Goal: Browse casually: Explore the website without a specific task or goal

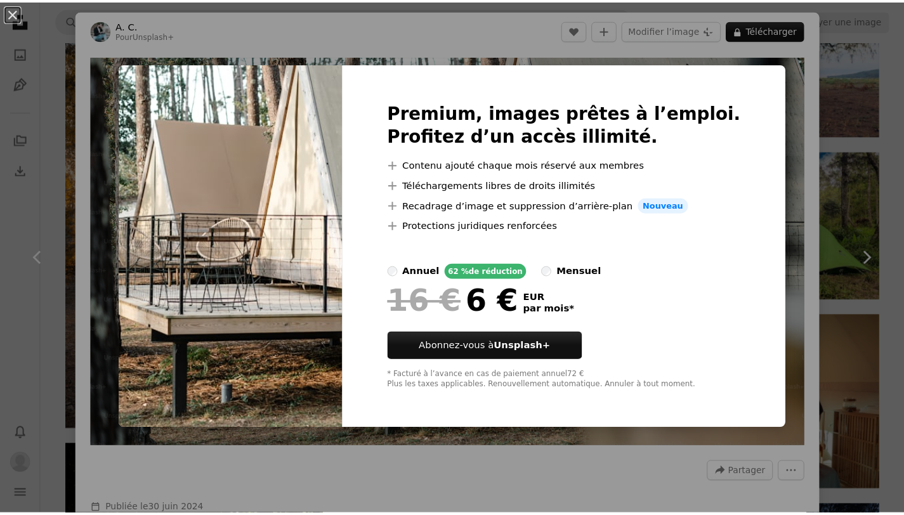
scroll to position [25, 0]
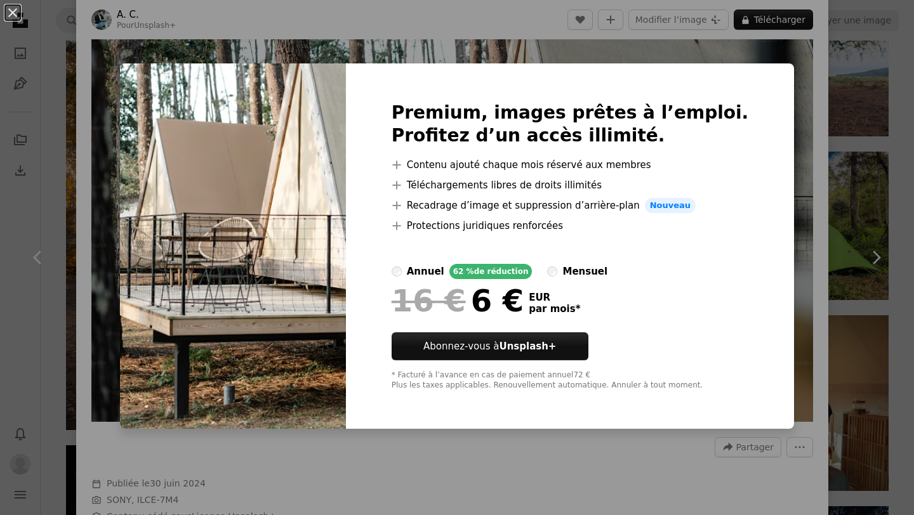
click at [567, 269] on div "annuel 62 % de réduction mensuel" at bounding box center [570, 271] width 357 height 15
drag, startPoint x: 0, startPoint y: 8, endPoint x: 6, endPoint y: 11, distance: 6.5
click at [5, 8] on button "An X shape" at bounding box center [12, 12] width 15 height 15
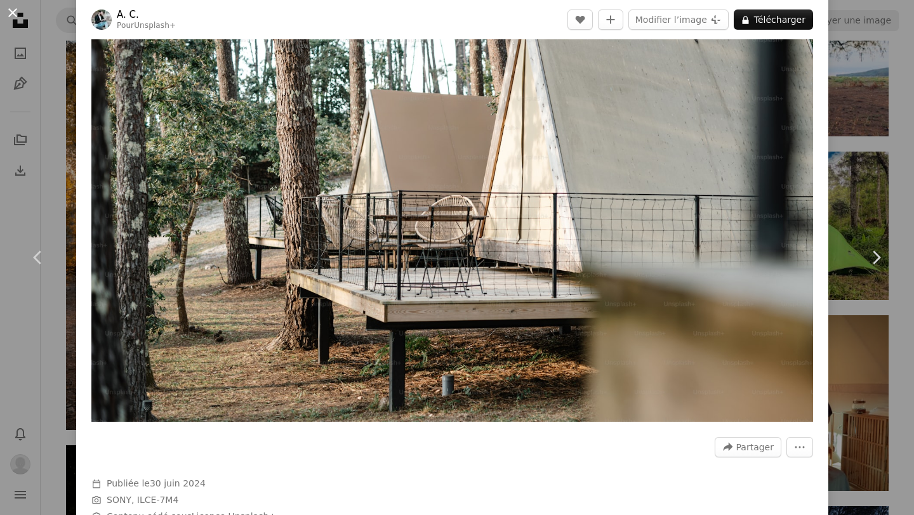
click at [11, 16] on button "An X shape" at bounding box center [12, 12] width 15 height 15
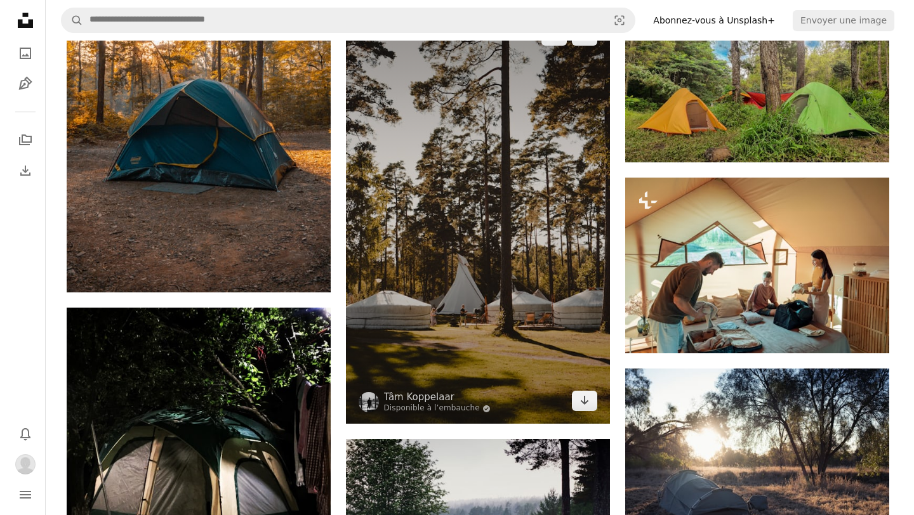
scroll to position [6433, 0]
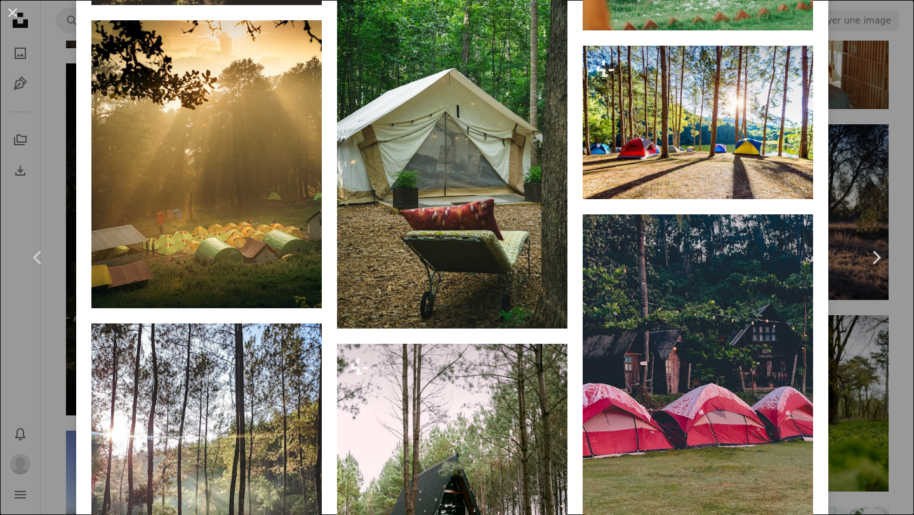
scroll to position [3124, 0]
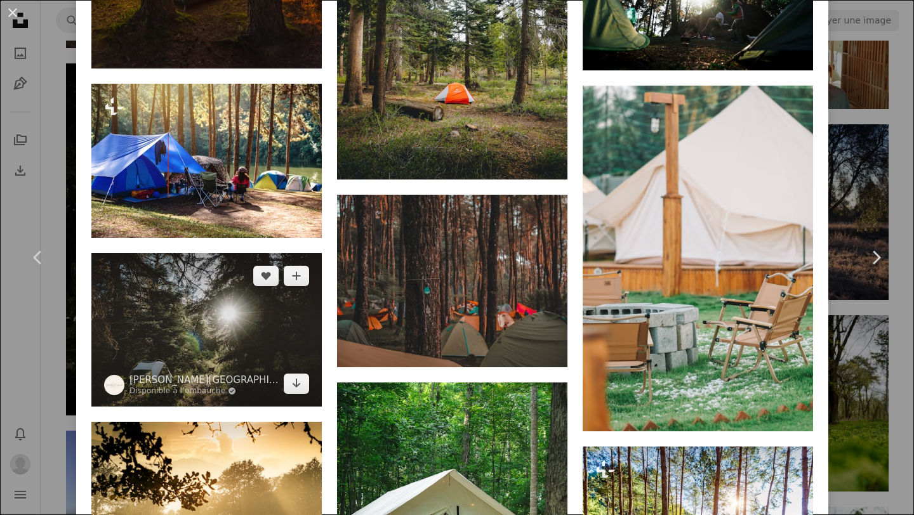
click at [175, 327] on img at bounding box center [206, 330] width 230 height 154
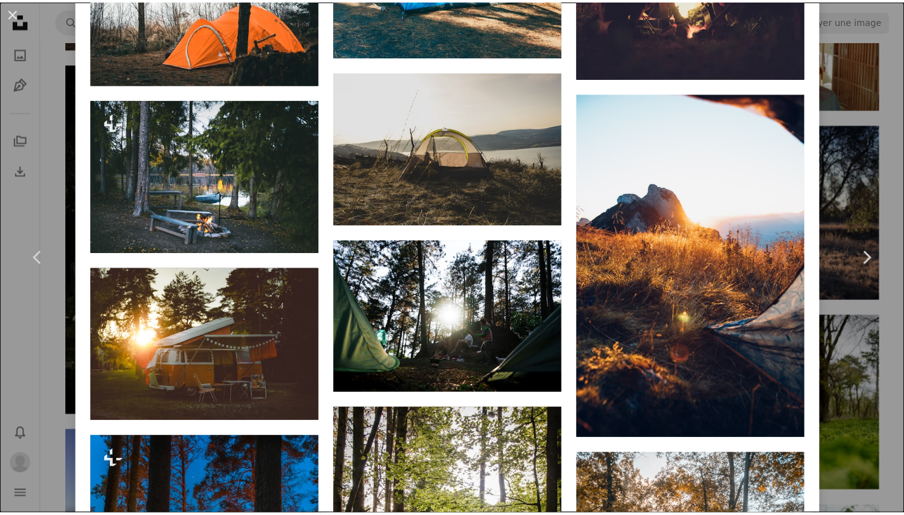
scroll to position [6166, 0]
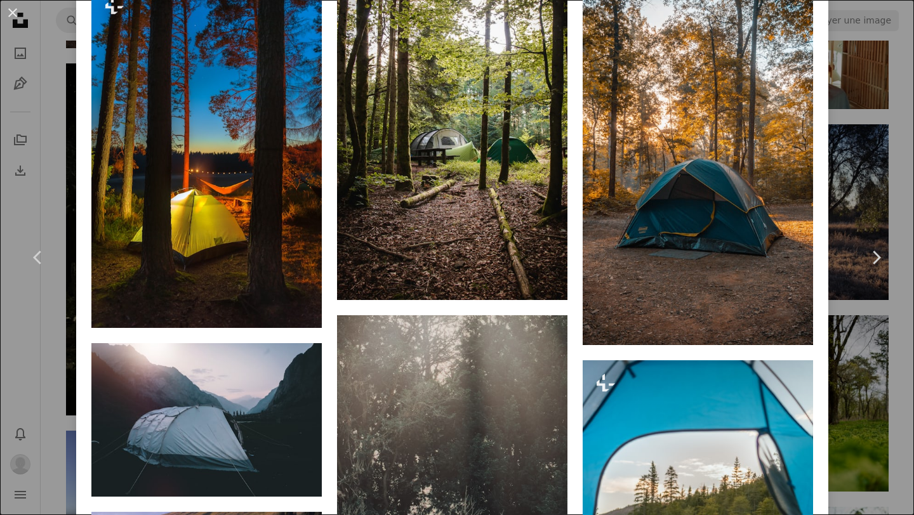
click at [858, 181] on div "An X shape Chevron left Chevron right Shelby Ireland Disponible à l’embauche A …" at bounding box center [457, 257] width 914 height 515
